Goal: Transaction & Acquisition: Obtain resource

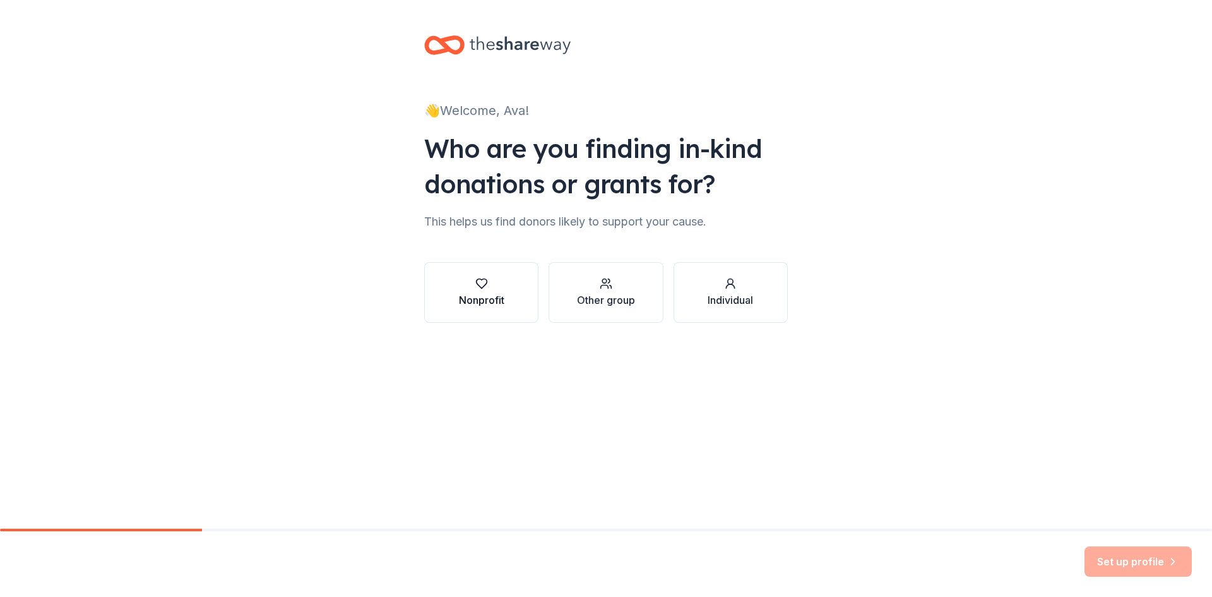
click at [475, 290] on div "Nonprofit" at bounding box center [481, 292] width 45 height 30
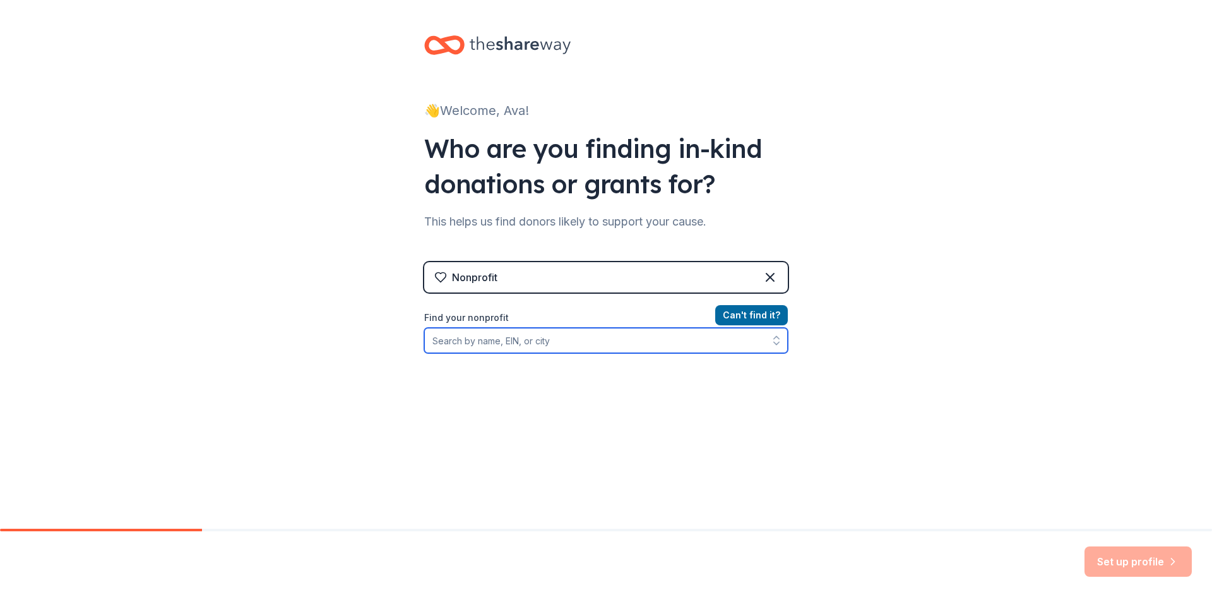
click at [475, 342] on input "Find your nonprofit" at bounding box center [606, 340] width 364 height 25
type input "[US_EMPLOYER_IDENTIFICATION_NUMBER]"
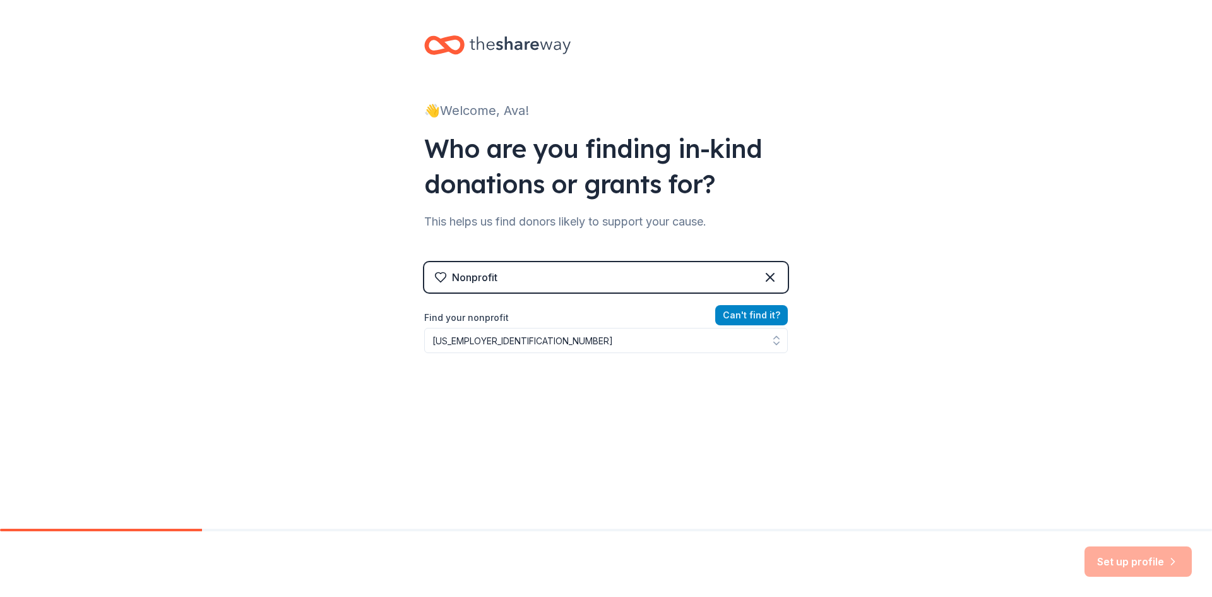
click at [752, 312] on button "Can ' t find it?" at bounding box center [751, 315] width 73 height 20
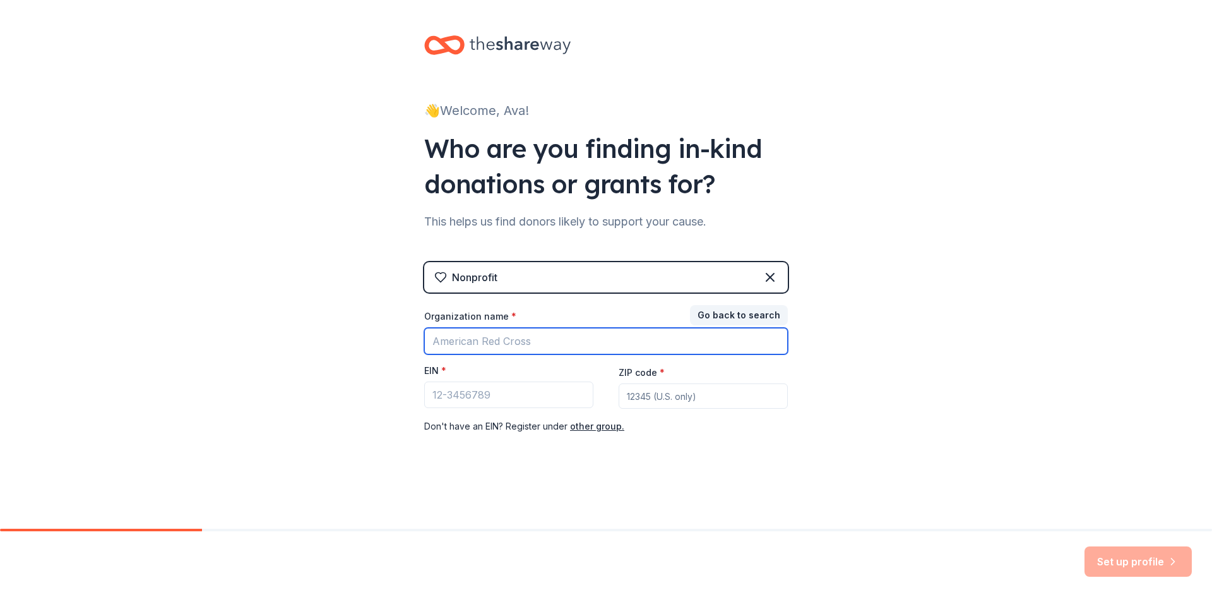
click at [522, 345] on input "Organization name *" at bounding box center [606, 341] width 364 height 27
type input "[DEMOGRAPHIC_DATA] of Ecorse"
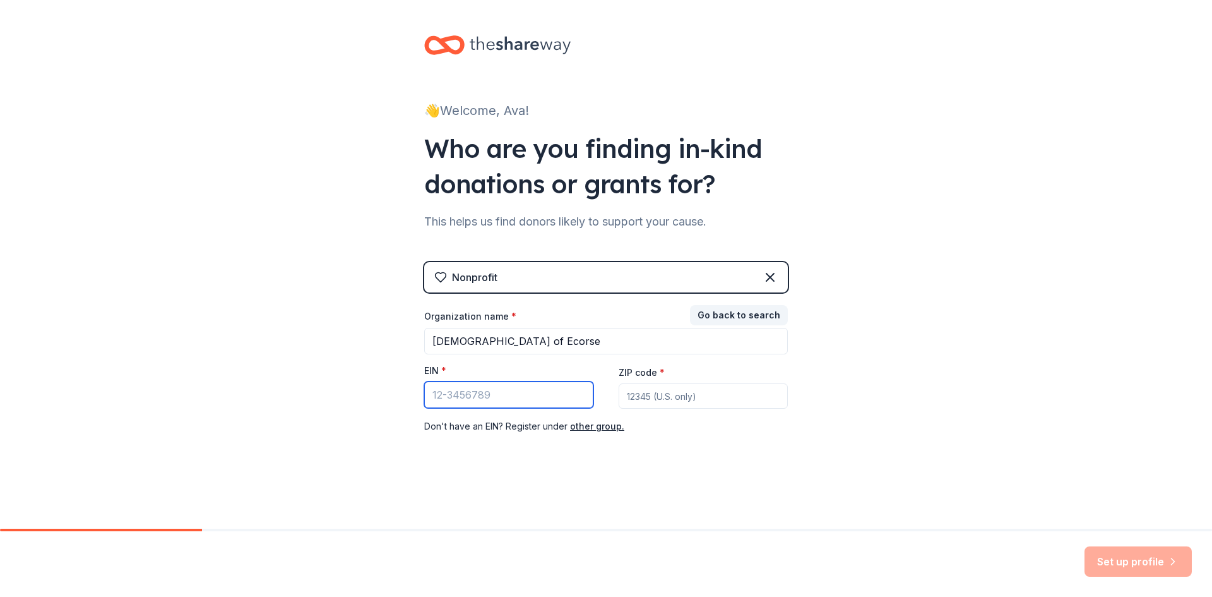
click at [501, 393] on input "EIN *" at bounding box center [508, 394] width 169 height 27
type input "[US_EMPLOYER_IDENTIFICATION_NUMBER]"
click at [632, 394] on input "ZIP code *" at bounding box center [703, 395] width 169 height 25
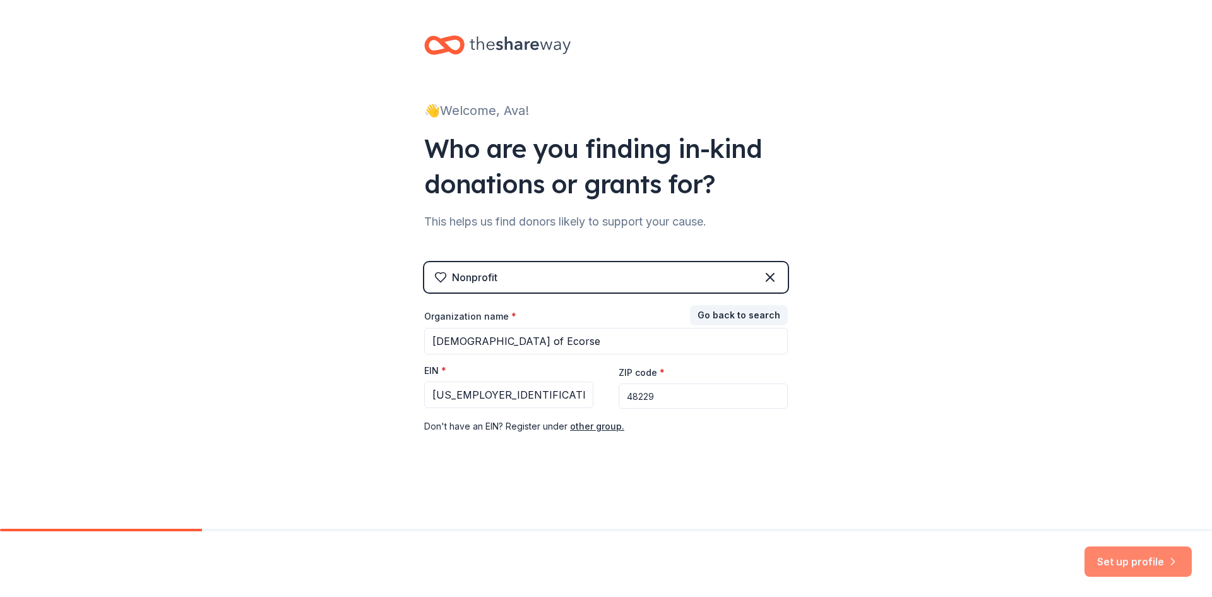
type input "48229"
click at [1116, 559] on button "Set up profile" at bounding box center [1138, 561] width 107 height 30
click at [1118, 560] on div "Set up profile" at bounding box center [1138, 561] width 107 height 30
click at [750, 313] on button "Go back to search" at bounding box center [739, 315] width 98 height 20
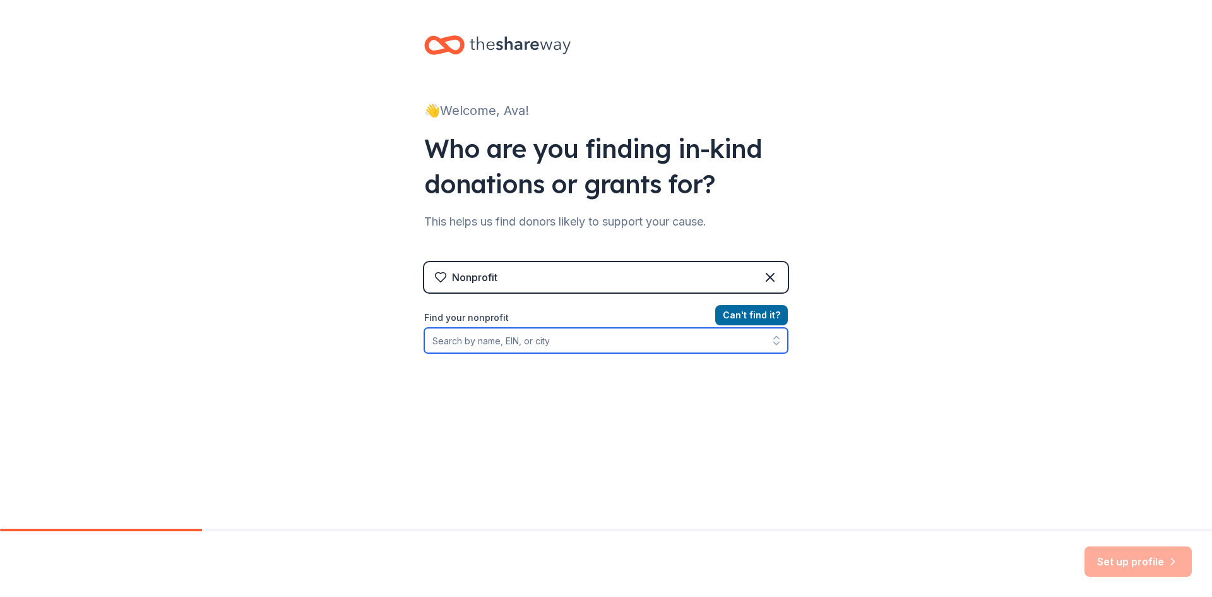
click at [500, 338] on input "Find your nonprofit" at bounding box center [606, 340] width 364 height 25
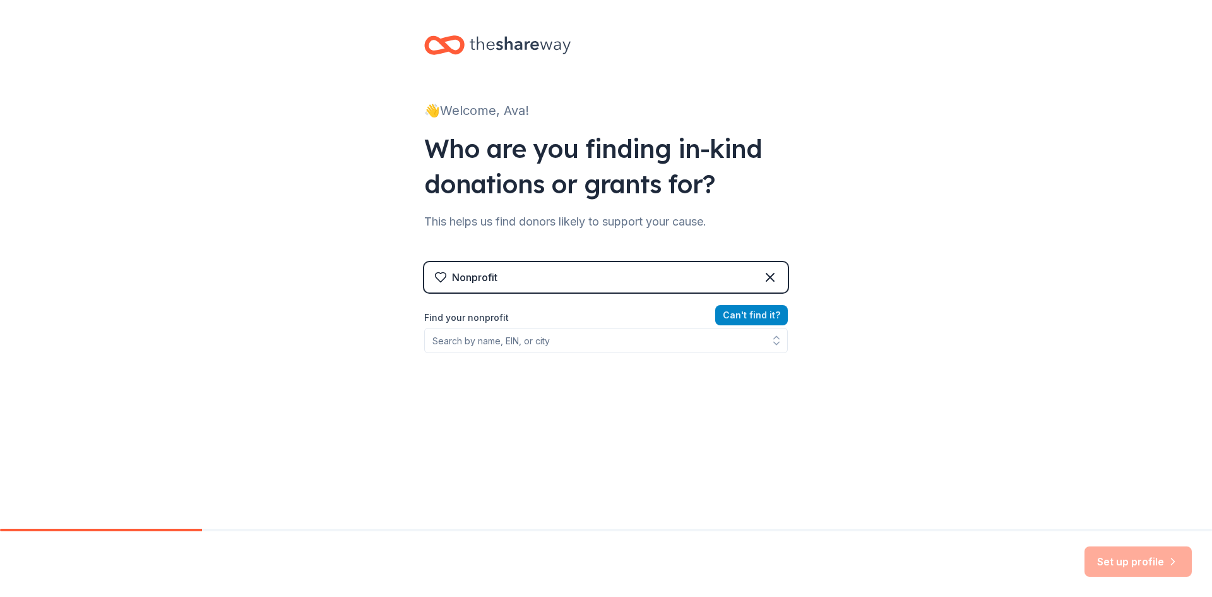
click at [752, 314] on button "Can ' t find it?" at bounding box center [751, 315] width 73 height 20
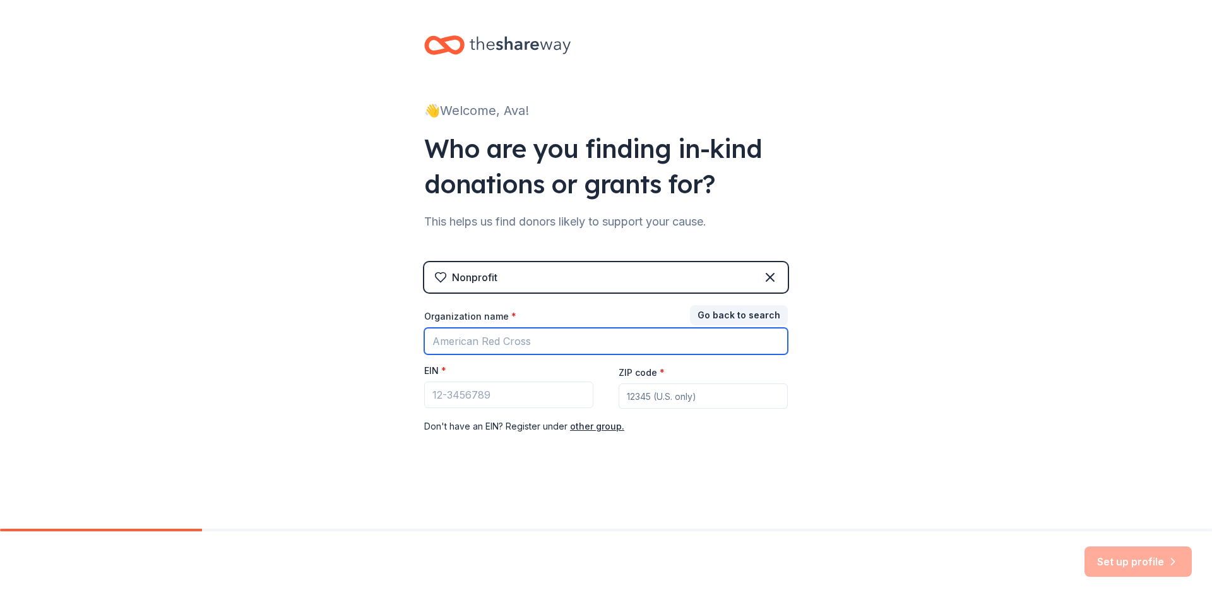
click at [558, 349] on input "Organization name *" at bounding box center [606, 341] width 364 height 27
type input "[DEMOGRAPHIC_DATA] of Ecorse"
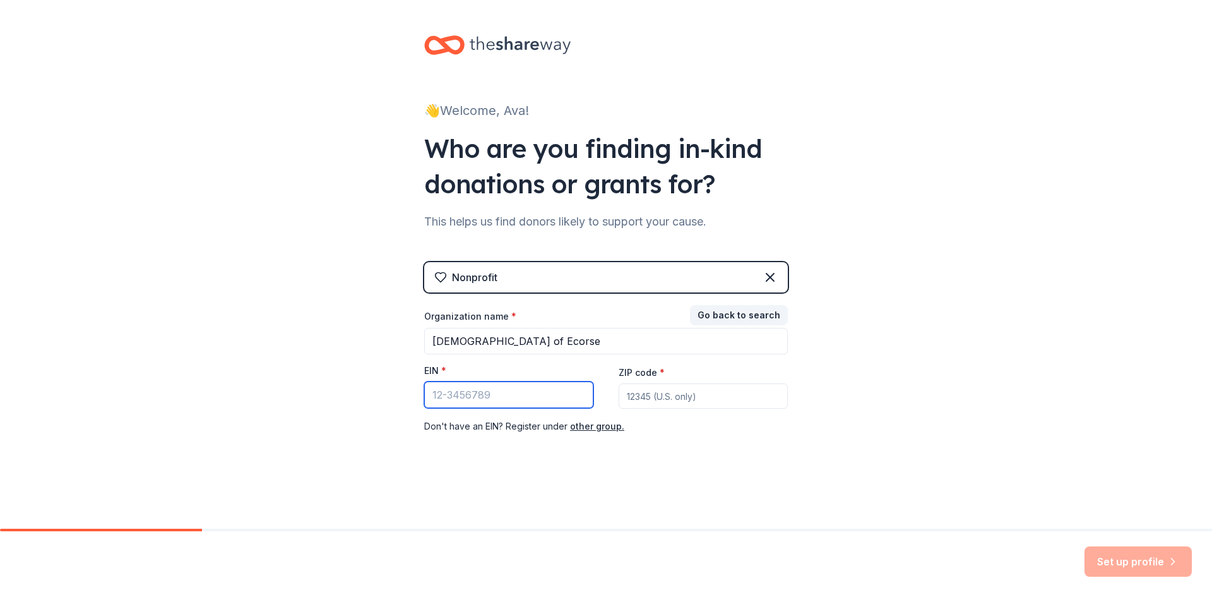
click at [542, 394] on input "EIN *" at bounding box center [508, 394] width 169 height 27
type input "[US_EMPLOYER_IDENTIFICATION_NUMBER]"
type input "48229"
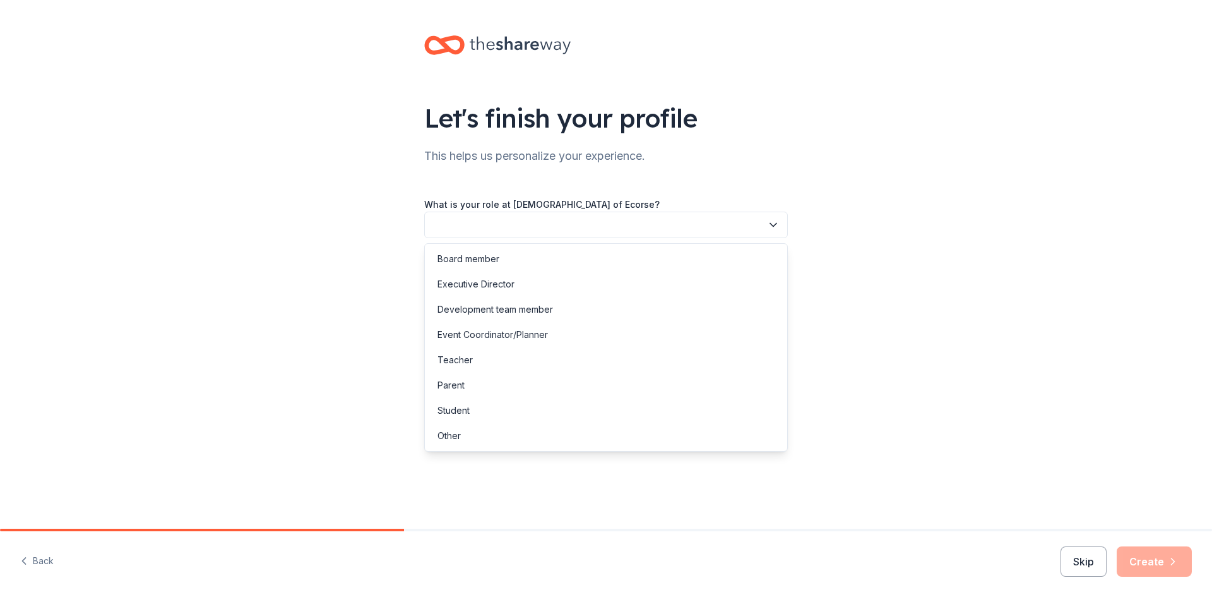
click at [773, 225] on icon "button" at bounding box center [773, 224] width 13 height 13
click at [454, 435] on div "Other" at bounding box center [449, 435] width 23 height 15
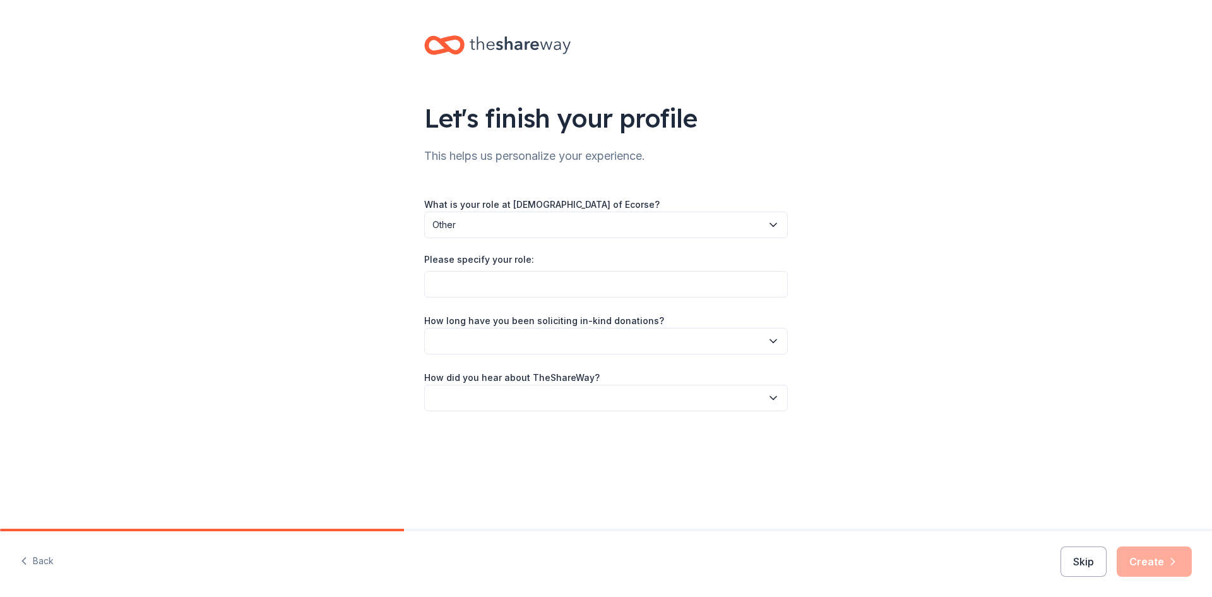
click at [470, 297] on div "What is your role at [DEMOGRAPHIC_DATA] of Ecorse? Other Please specify your ro…" at bounding box center [606, 303] width 364 height 215
click at [555, 254] on div "Please specify your role:" at bounding box center [606, 262] width 364 height 18
click at [552, 261] on div "Please specify your role:" at bounding box center [606, 262] width 364 height 18
click at [459, 280] on input "Please specify your role:" at bounding box center [606, 284] width 364 height 27
type input "Trustee"
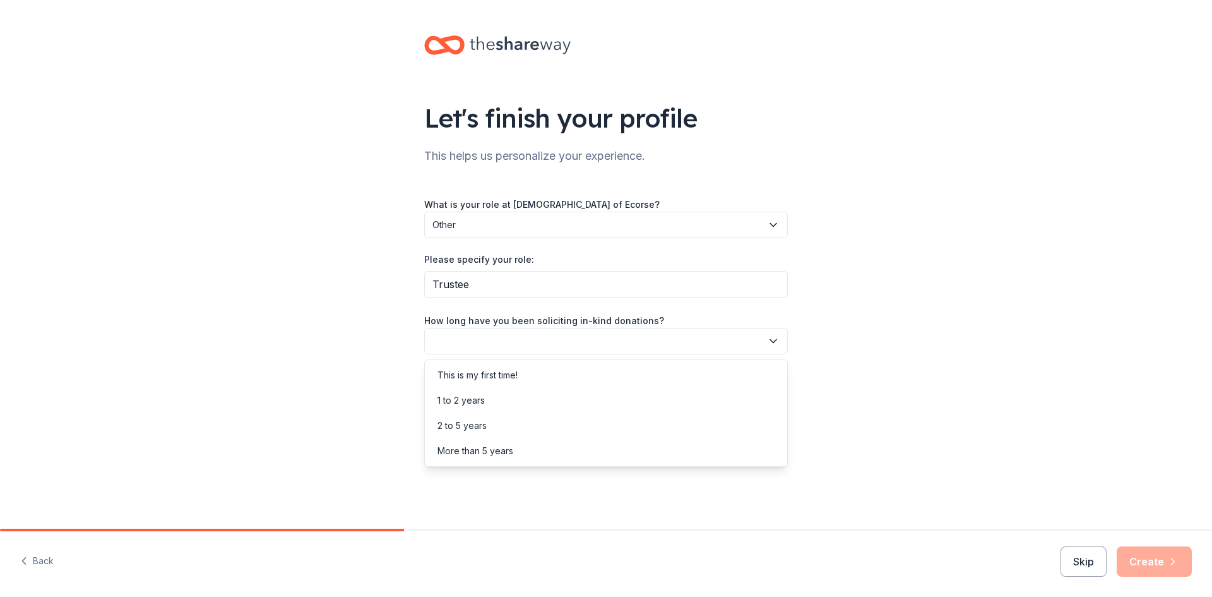
click at [773, 342] on icon "button" at bounding box center [773, 340] width 6 height 3
click at [457, 427] on div "2 to 5 years" at bounding box center [462, 425] width 49 height 15
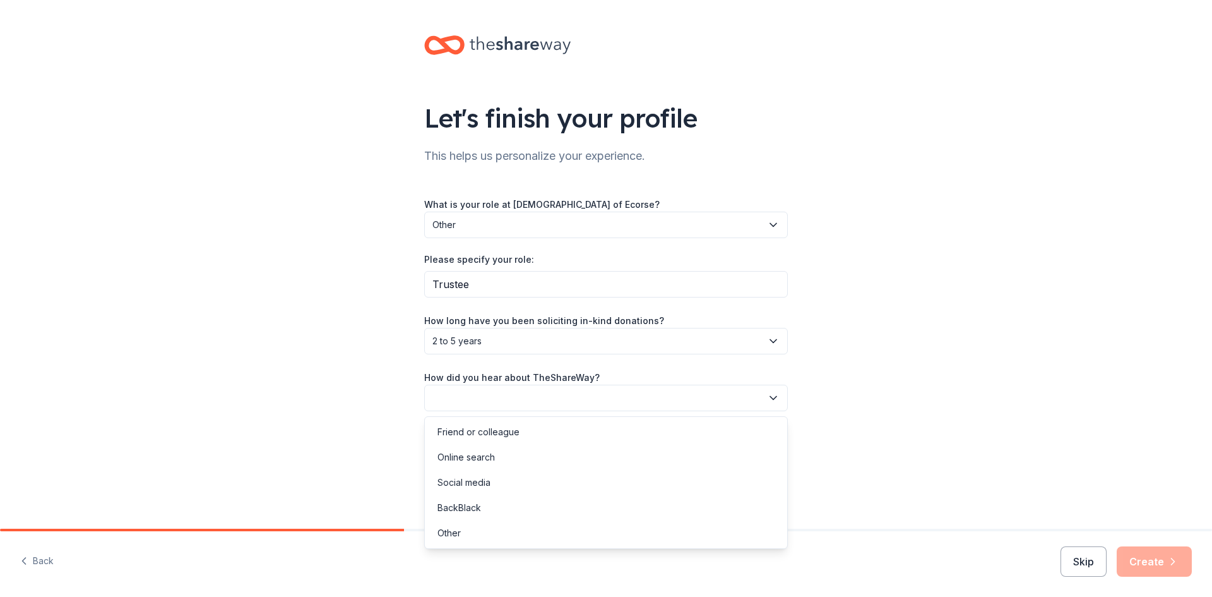
click at [774, 398] on icon "button" at bounding box center [773, 397] width 6 height 3
click at [491, 431] on div "Friend or colleague" at bounding box center [479, 431] width 82 height 15
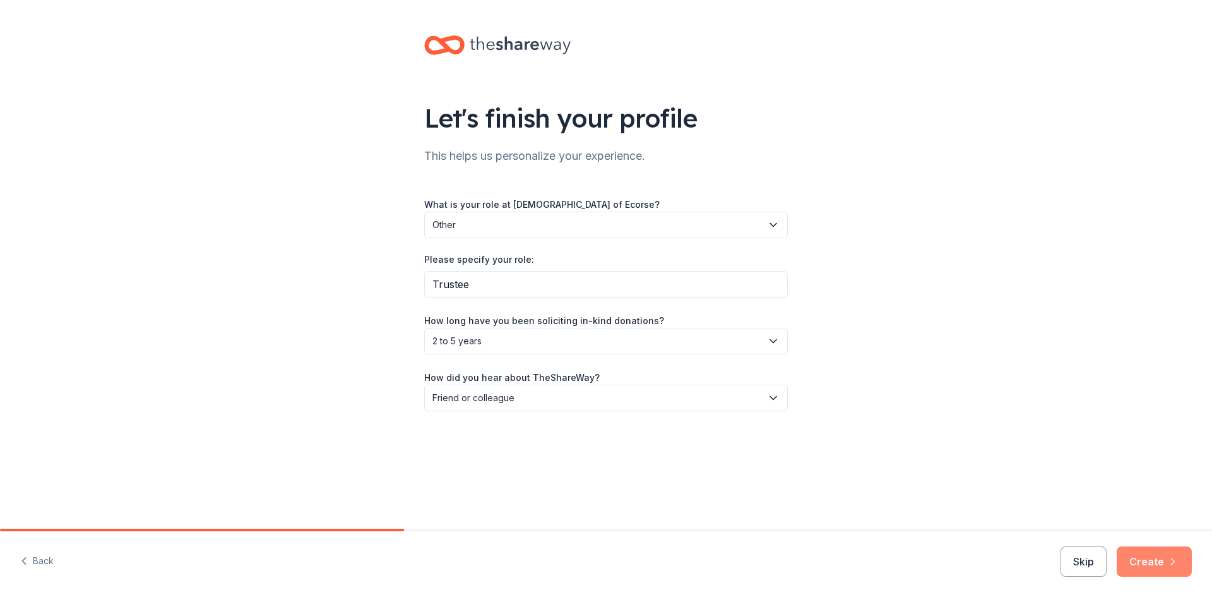
click at [1145, 560] on button "Create" at bounding box center [1154, 561] width 75 height 30
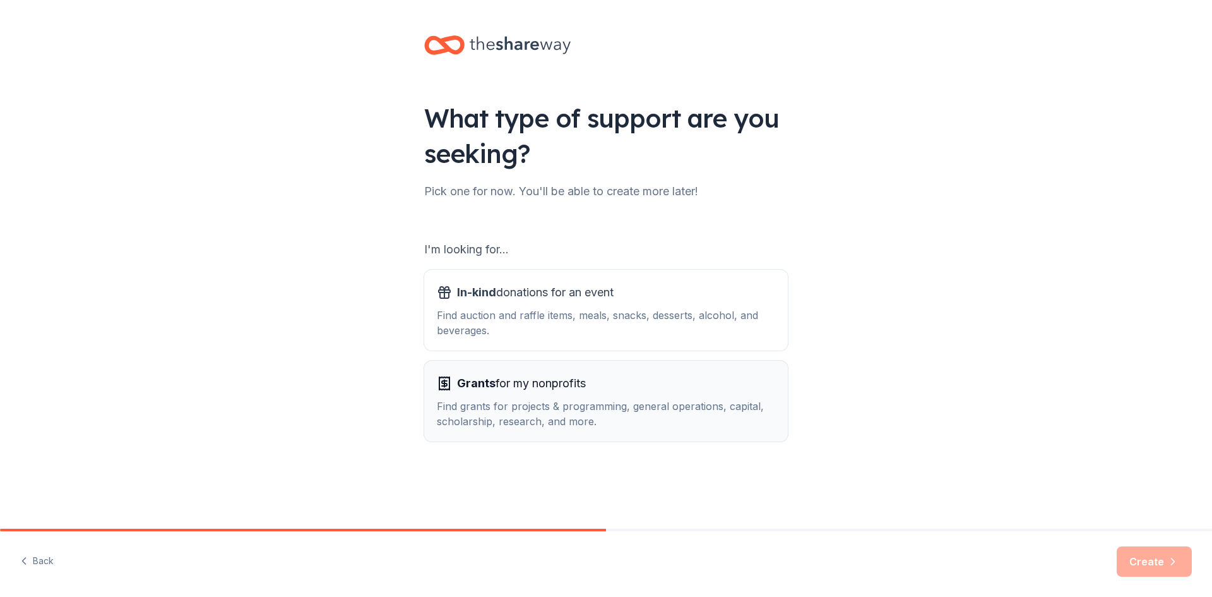
click at [583, 410] on div "Find grants for projects & programming, general operations, capital, scholarshi…" at bounding box center [606, 413] width 338 height 30
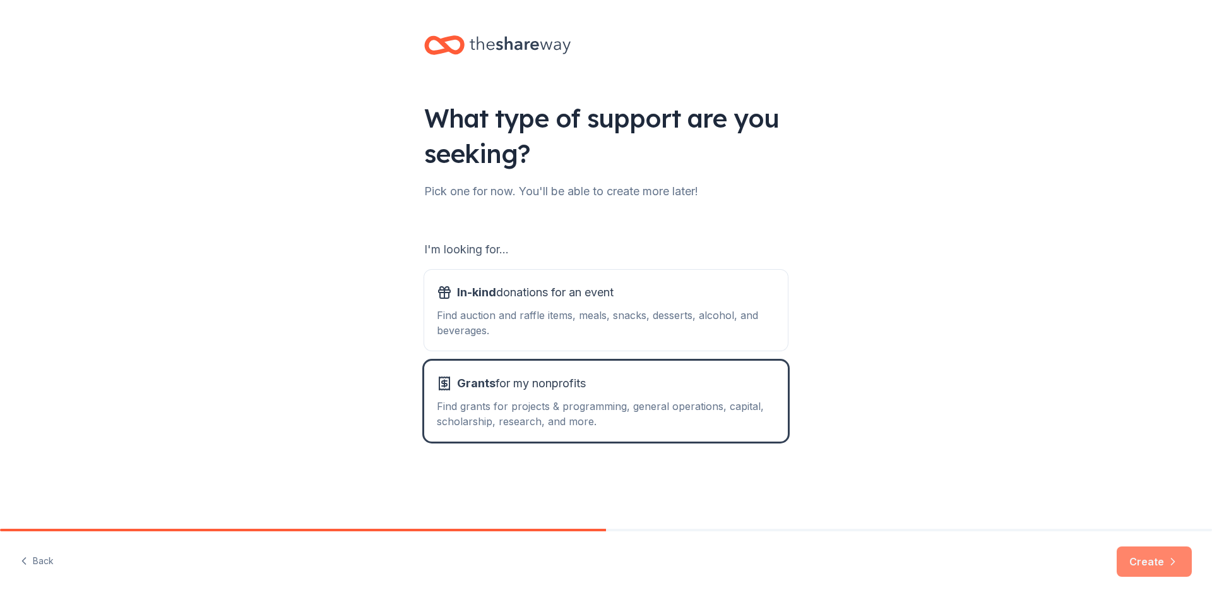
click at [1150, 563] on button "Create" at bounding box center [1154, 561] width 75 height 30
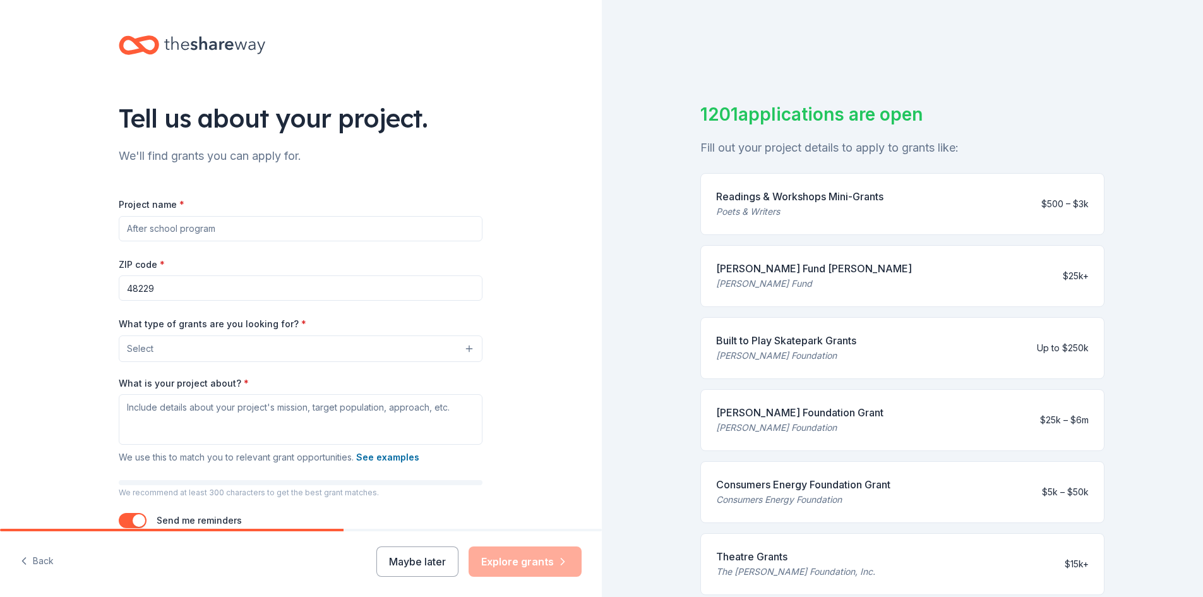
click at [238, 233] on input "Project name *" at bounding box center [301, 228] width 364 height 25
type input "Church Ramp"
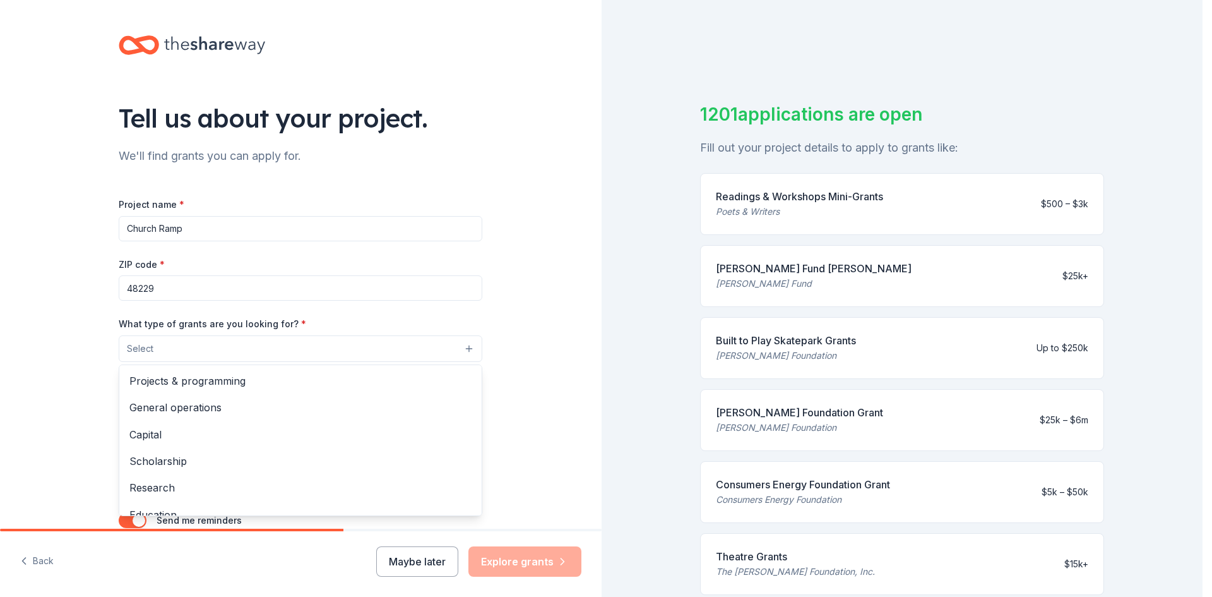
click at [465, 349] on button "Select" at bounding box center [301, 348] width 364 height 27
click at [232, 379] on span "Projects & programming" at bounding box center [300, 381] width 342 height 16
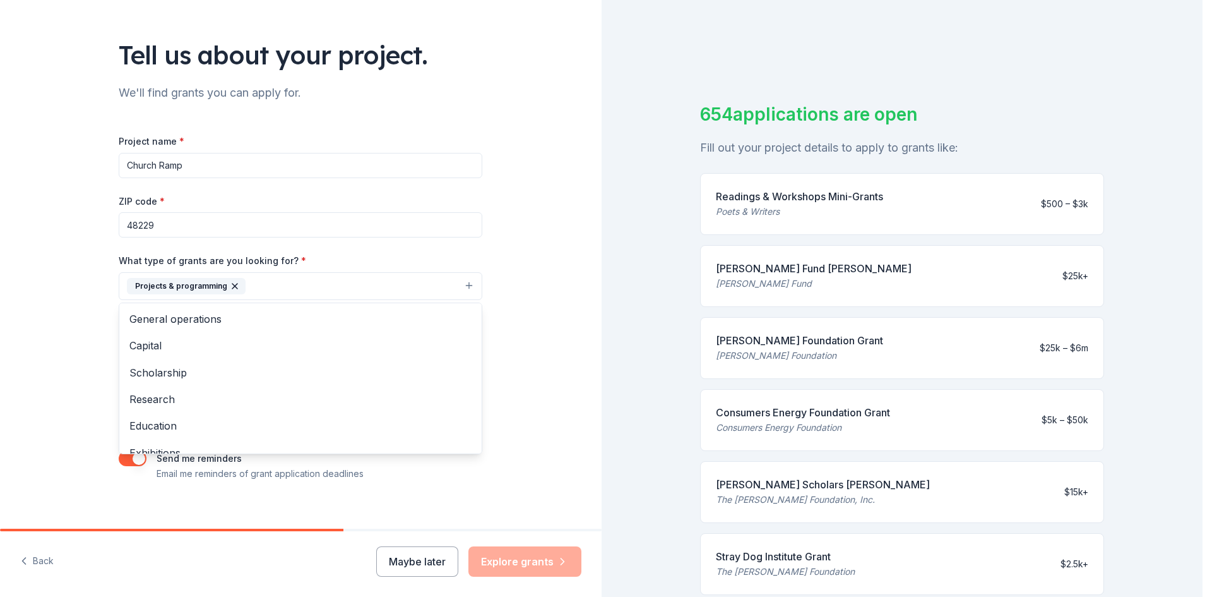
click at [510, 355] on div "Tell us about your project. We'll find grants you can apply for. Project name *…" at bounding box center [301, 239] width 602 height 605
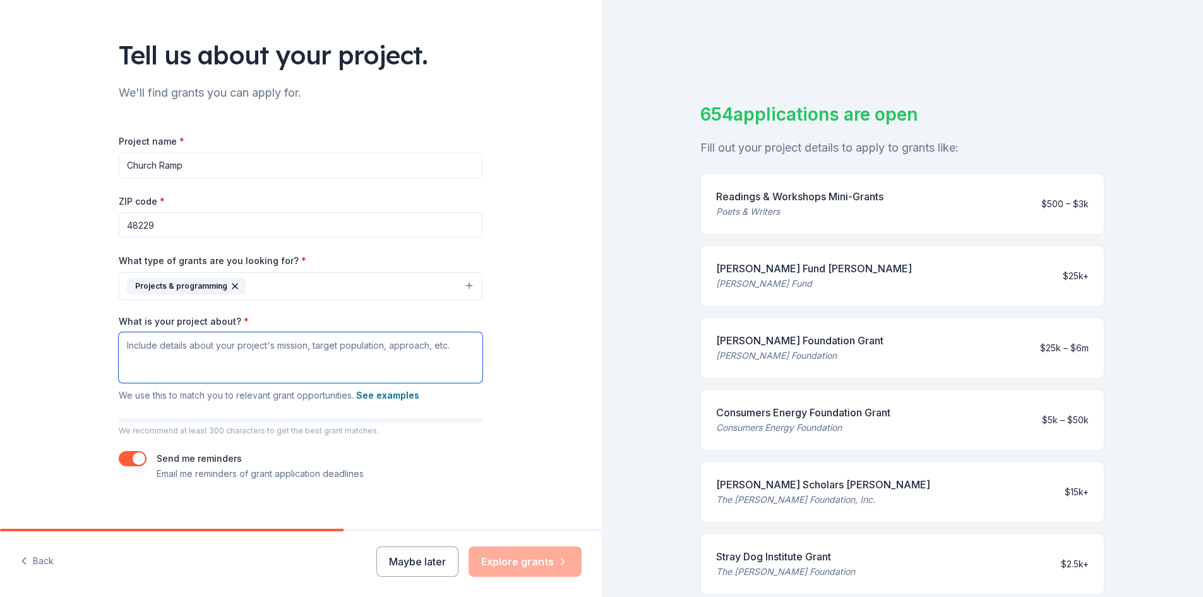
click at [205, 350] on textarea "What is your project about? *" at bounding box center [301, 357] width 364 height 51
paste textarea "Our current elevator is [DEMOGRAPHIC_DATA] (installed in [DATE]). Due to the re…"
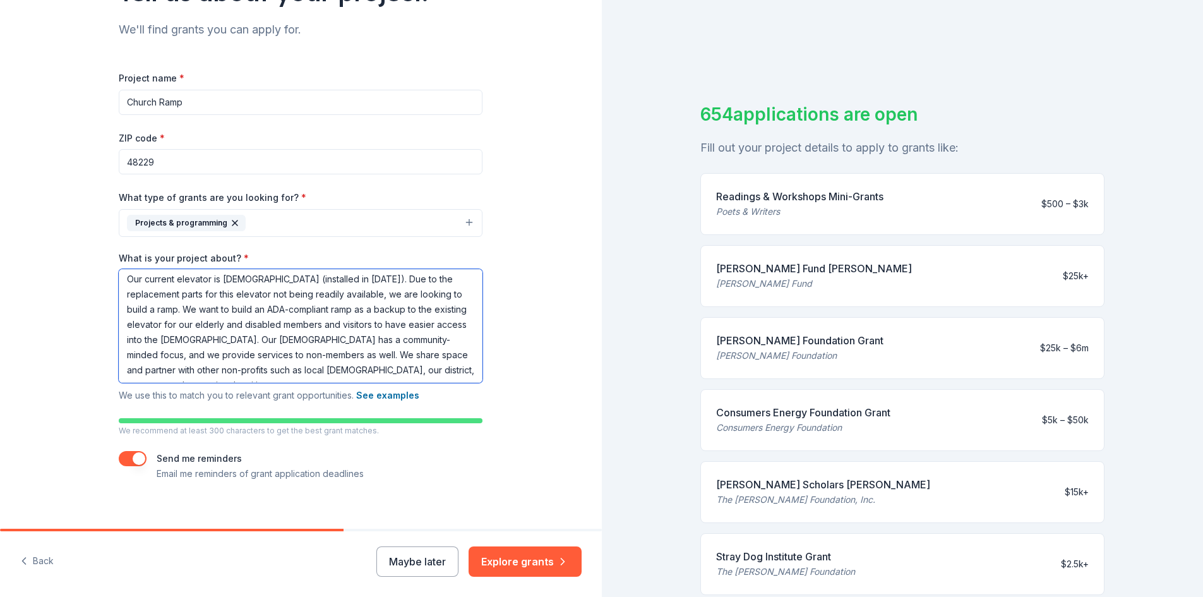
scroll to position [4, 0]
type textarea "Our current elevator is [DEMOGRAPHIC_DATA] (installed in [DATE]). Due to the re…"
click at [500, 562] on button "Explore grants" at bounding box center [525, 561] width 113 height 30
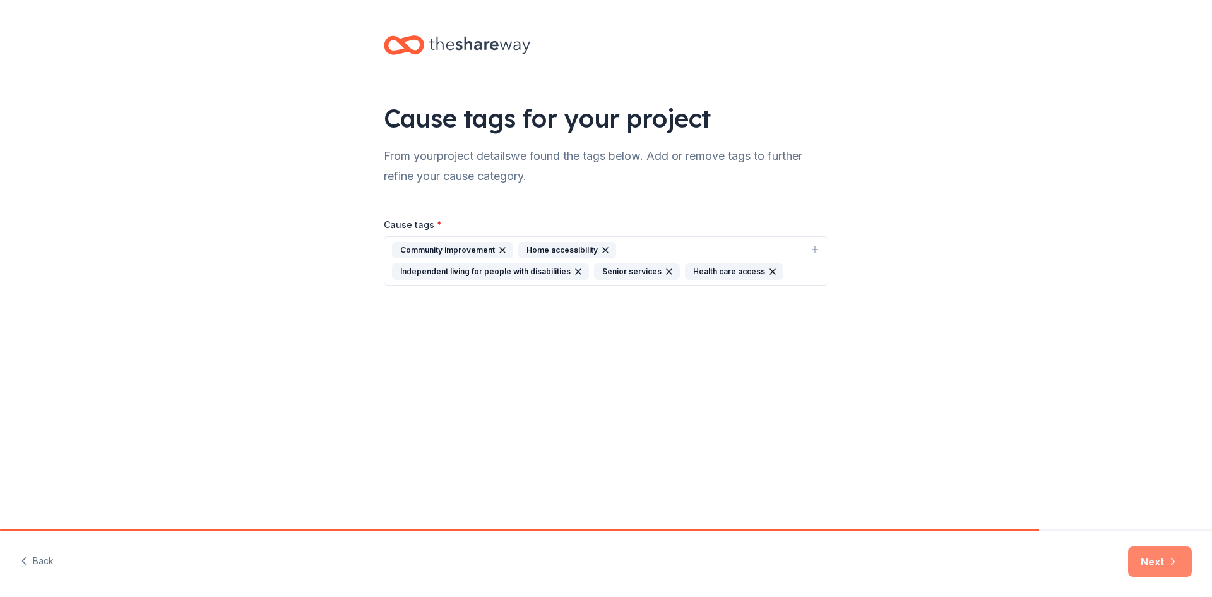
click at [1148, 562] on button "Next" at bounding box center [1160, 561] width 64 height 30
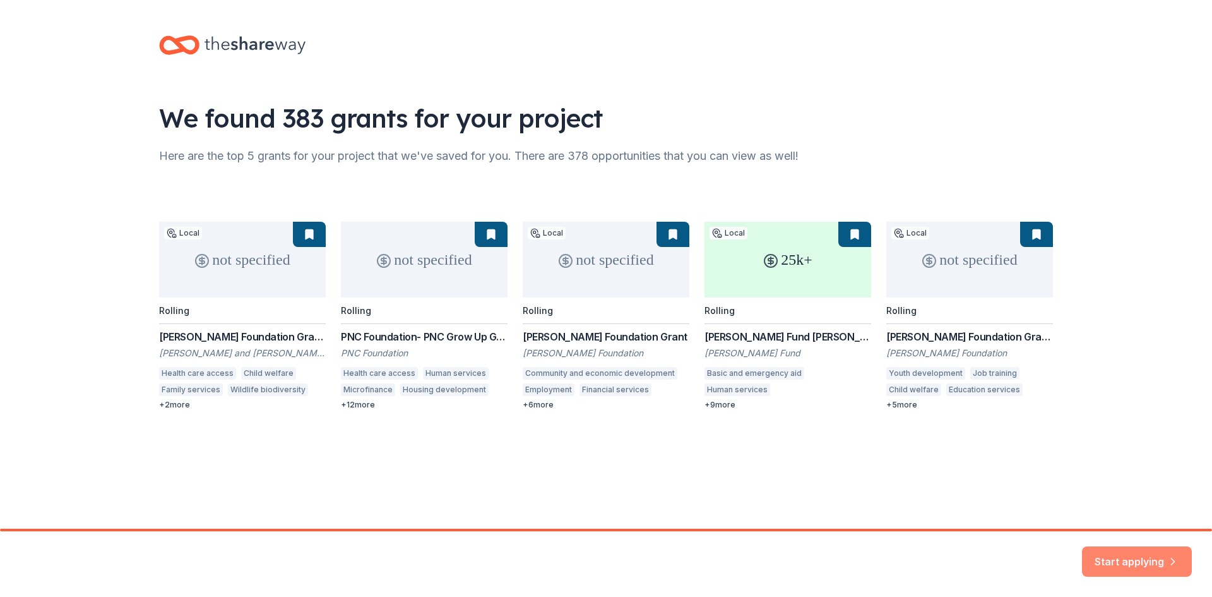
click at [1108, 552] on button "Start applying" at bounding box center [1137, 554] width 110 height 30
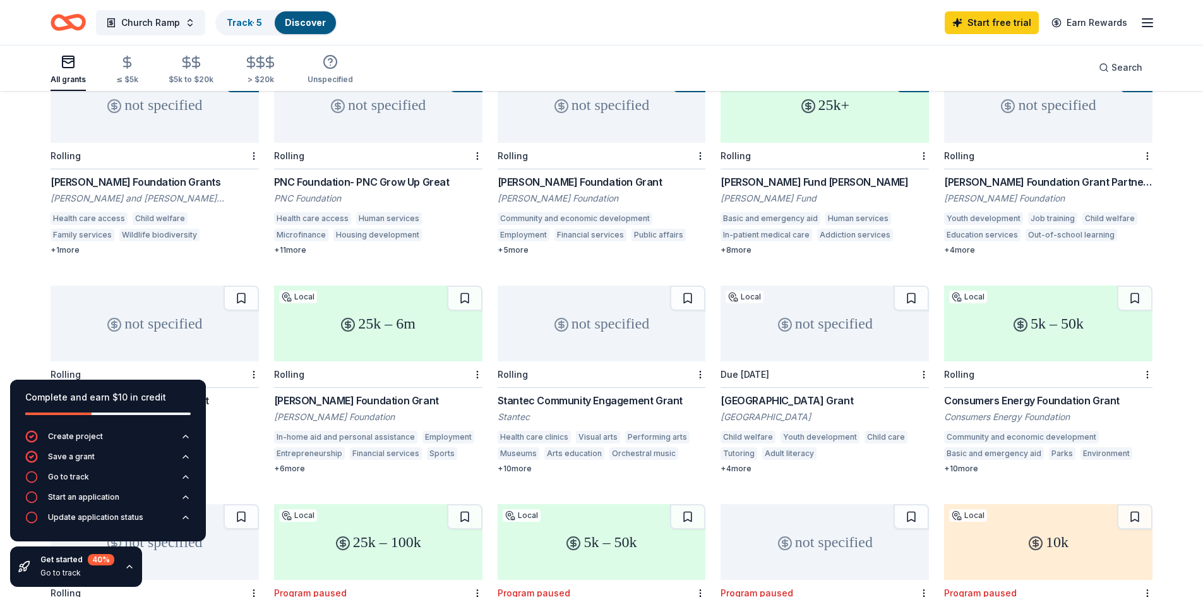
scroll to position [122, 0]
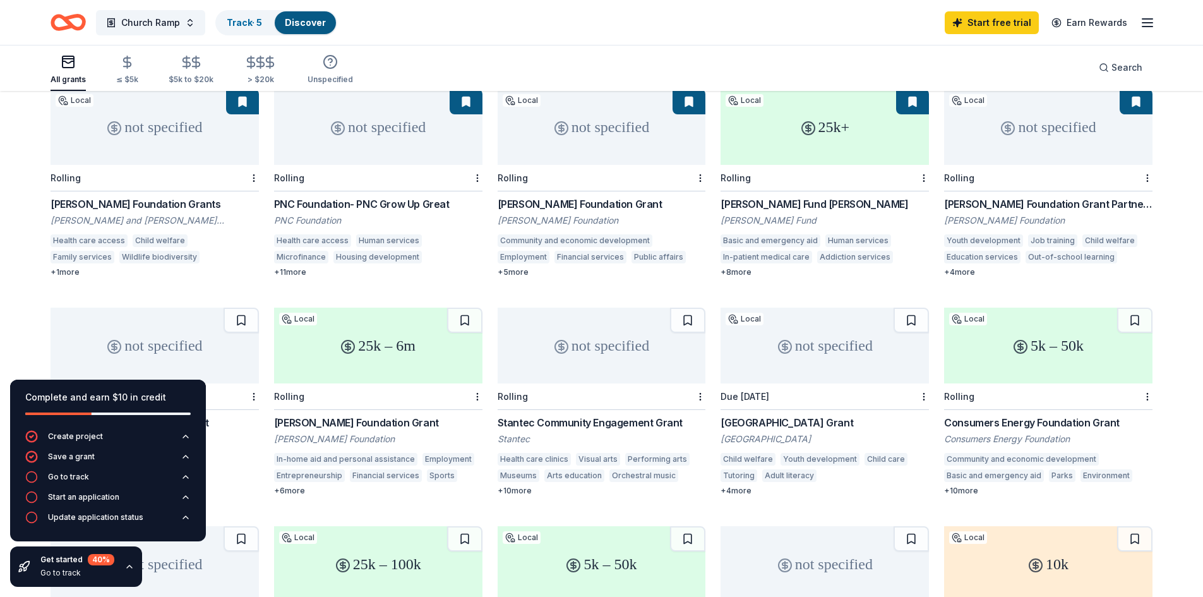
click at [390, 318] on div "25k – 6m" at bounding box center [378, 346] width 208 height 76
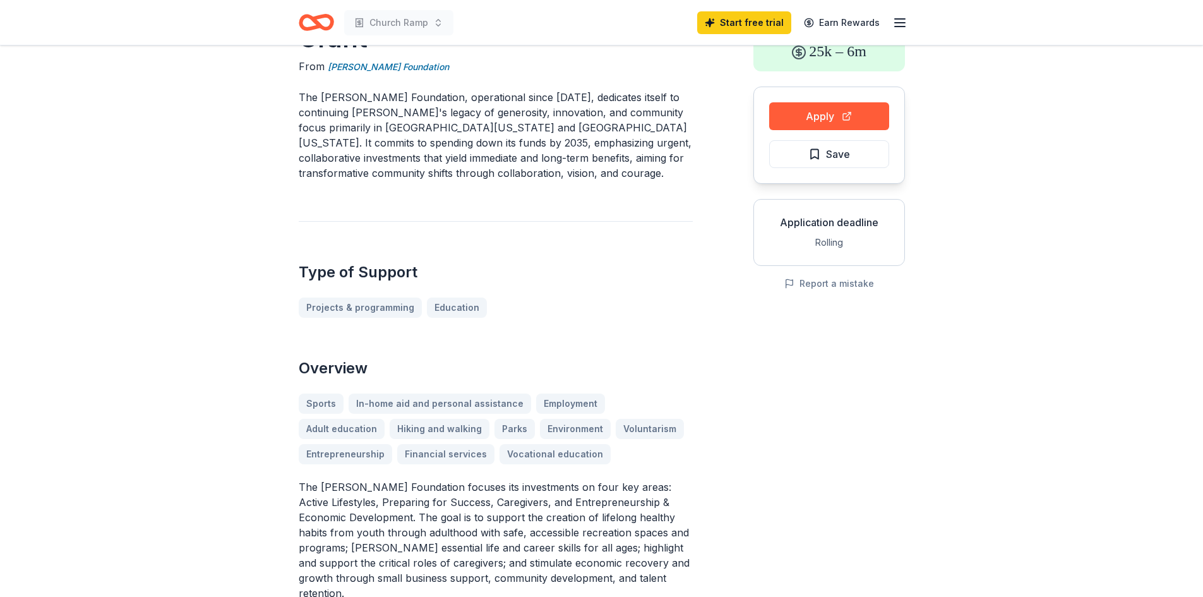
scroll to position [63, 0]
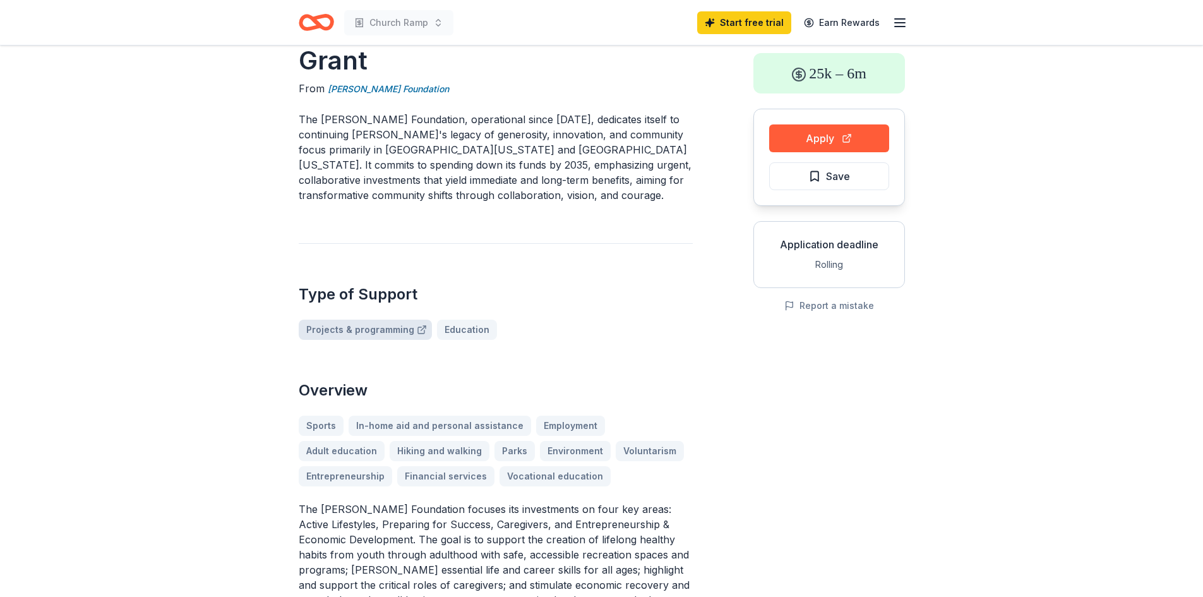
click at [371, 327] on link "Projects & programming" at bounding box center [365, 329] width 133 height 20
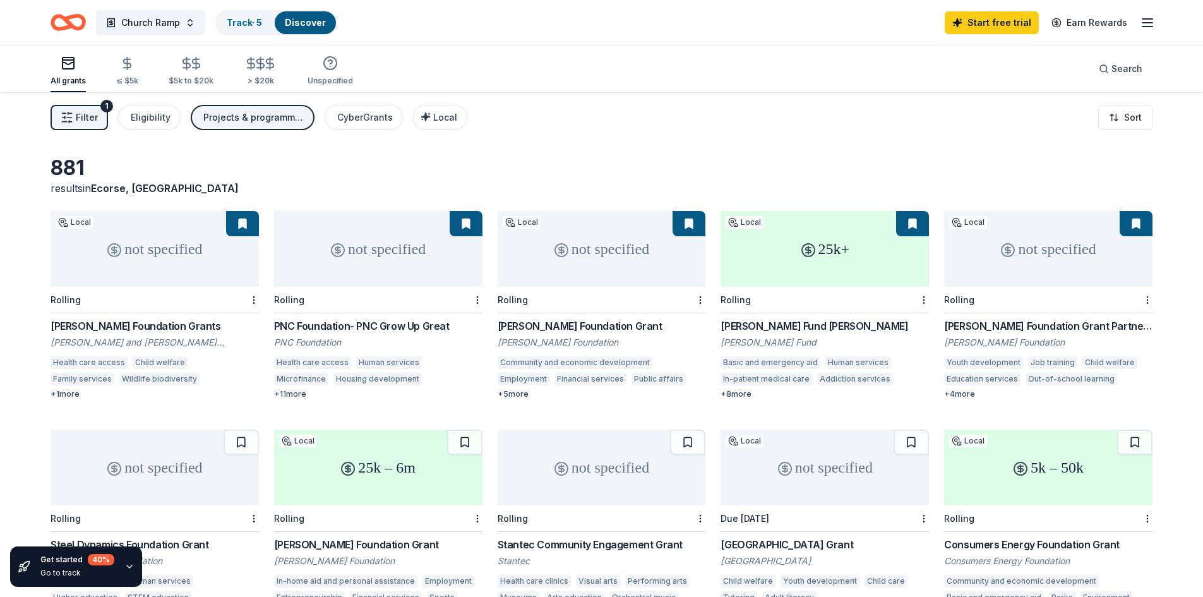
click at [419, 325] on div "PNC Foundation- PNC Grow Up Great" at bounding box center [378, 325] width 208 height 15
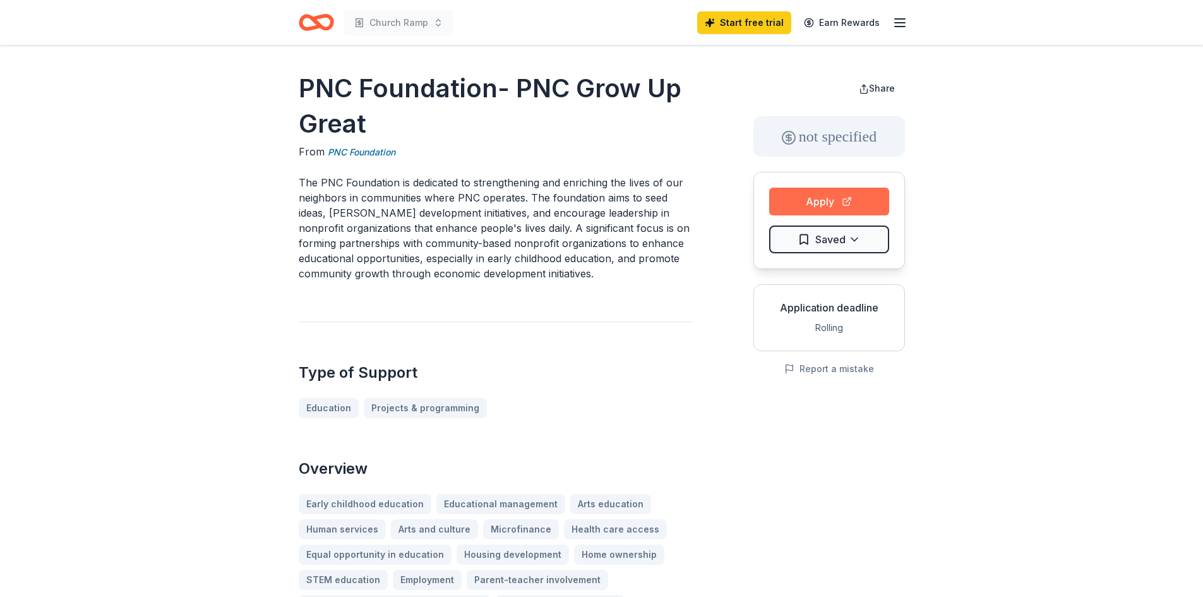
click at [820, 201] on button "Apply" at bounding box center [829, 202] width 120 height 28
